Goal: Task Accomplishment & Management: Manage account settings

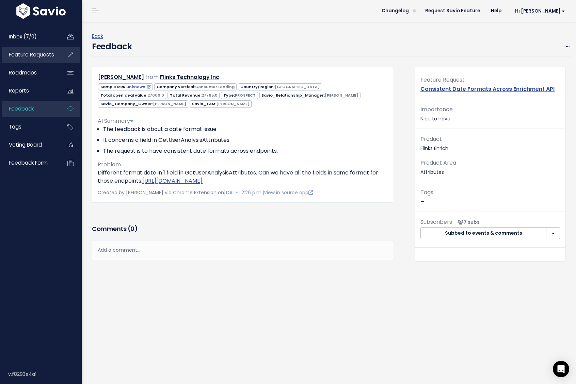
click at [46, 51] on span "Feature Requests" at bounding box center [31, 54] width 45 height 7
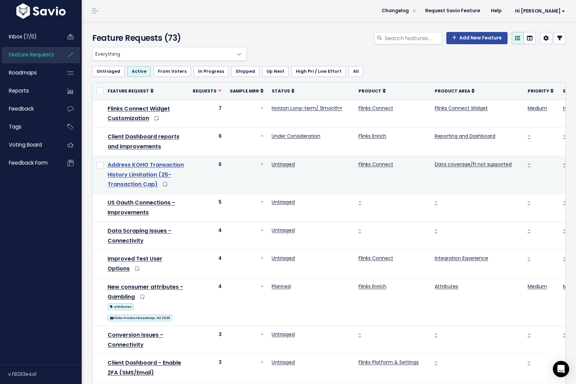
click at [157, 166] on link "Address KOHO Transaction History Limitation (25-Transaction Cap)" at bounding box center [146, 175] width 76 height 28
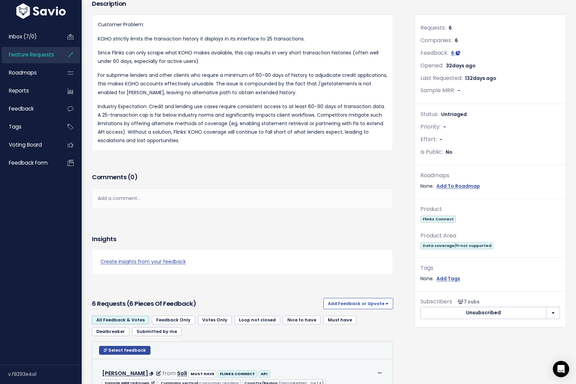
scroll to position [46, 0]
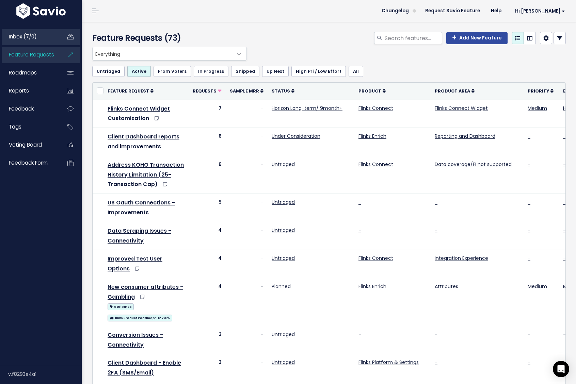
click at [18, 36] on span "Inbox (7/0)" at bounding box center [23, 36] width 28 height 7
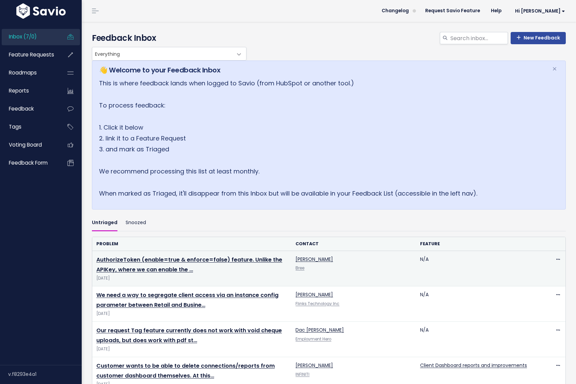
scroll to position [126, 0]
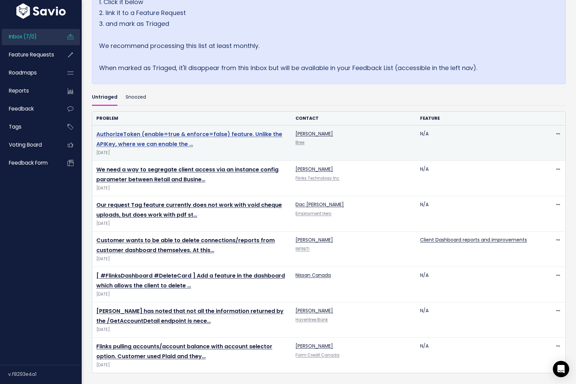
click at [145, 134] on link "AuthorizeToken (enable=true & enforce=false) feature. Unlike the APIKey, where …" at bounding box center [189, 139] width 186 height 18
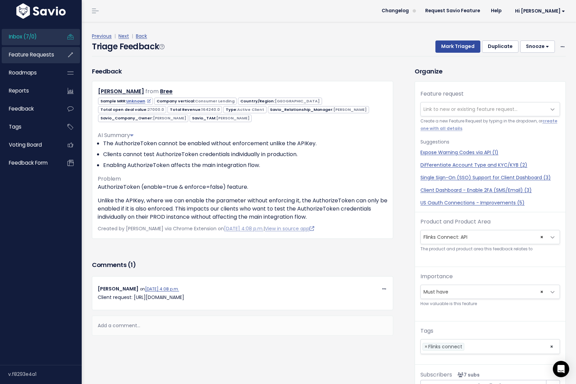
click at [35, 55] on span "Feature Requests" at bounding box center [31, 54] width 45 height 7
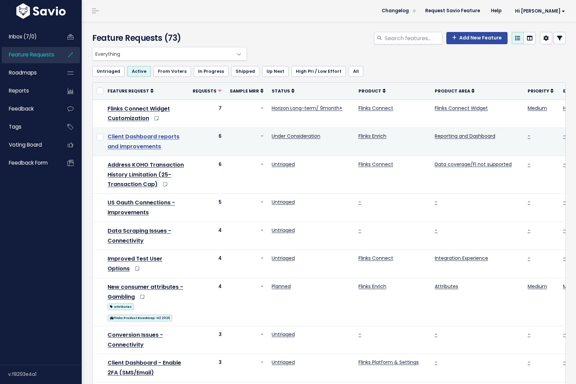
click at [157, 138] on link "Client Dashboard reports and improvements" at bounding box center [144, 142] width 72 height 18
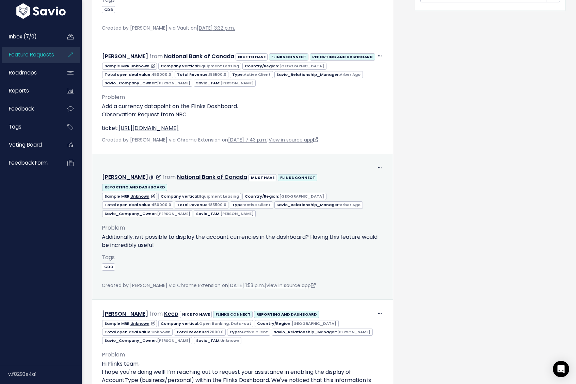
scroll to position [366, 0]
